Goal: Task Accomplishment & Management: Complete application form

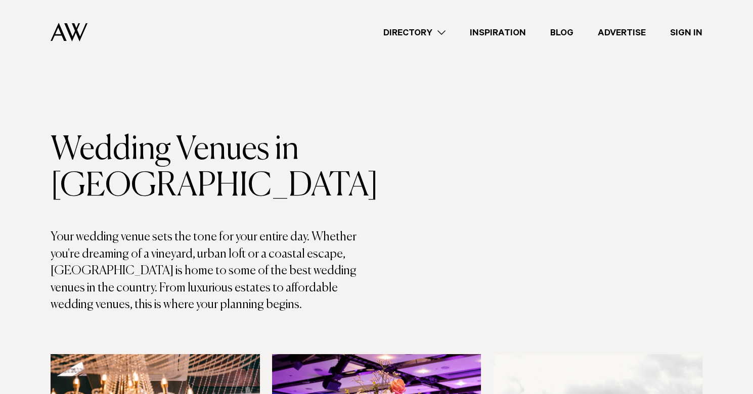
click at [683, 34] on link "Sign In" at bounding box center [686, 33] width 57 height 14
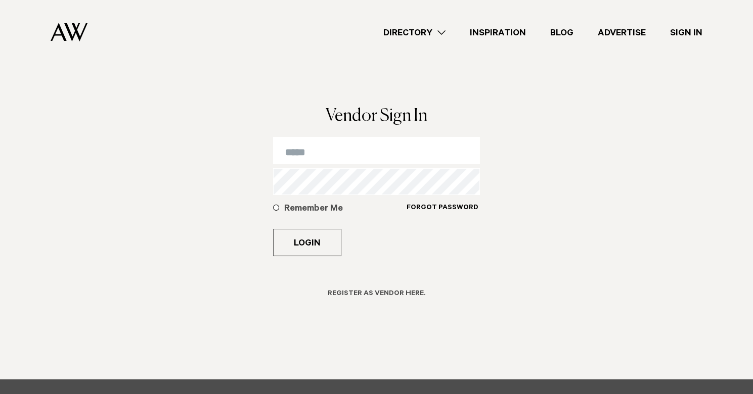
click at [389, 290] on h6 "Register as Vendor here." at bounding box center [377, 295] width 98 height 10
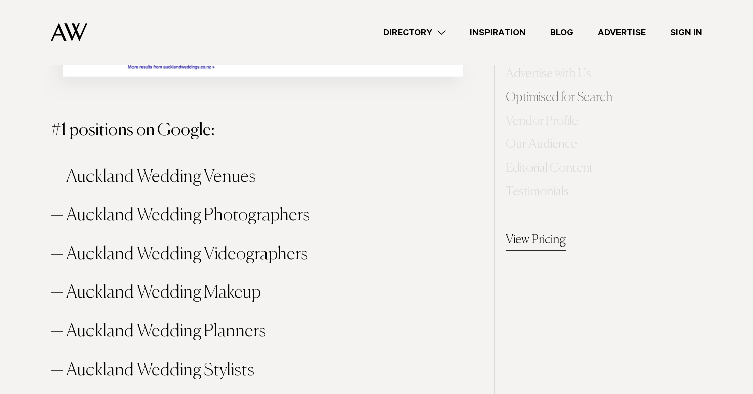
scroll to position [920, 0]
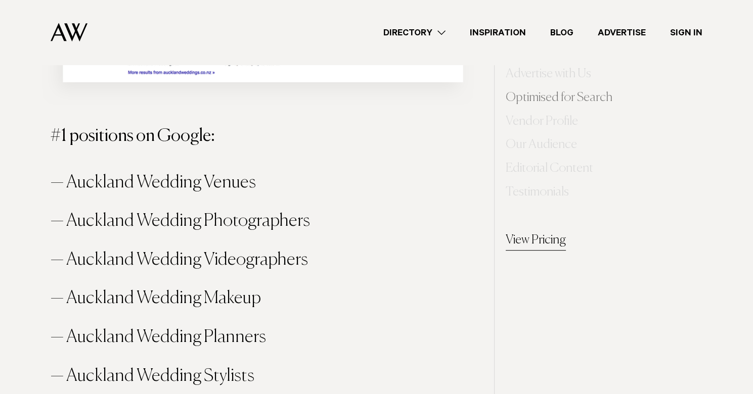
click at [544, 241] on link "View Pricing" at bounding box center [535, 241] width 60 height 20
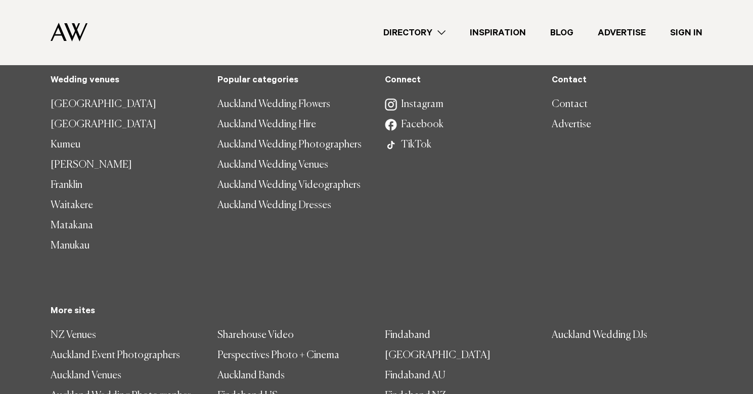
scroll to position [6612, 0]
